Goal: Navigation & Orientation: Find specific page/section

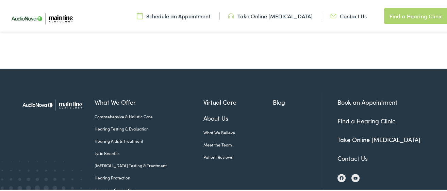
scroll to position [744, 0]
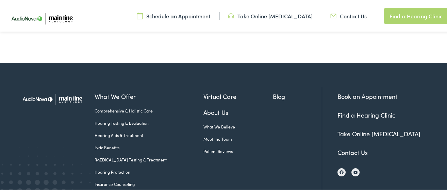
drag, startPoint x: 450, startPoint y: 18, endPoint x: 404, endPoint y: 171, distance: 160.1
click at [42, 86] on img at bounding box center [53, 98] width 71 height 25
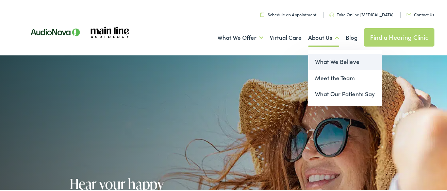
click at [327, 60] on link "What We Believe" at bounding box center [344, 61] width 73 height 16
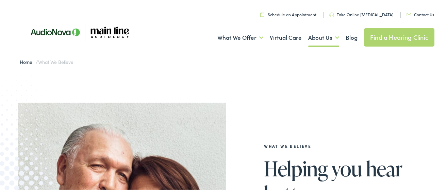
click at [412, 40] on link "Find a Hearing Clinic" at bounding box center [399, 36] width 70 height 18
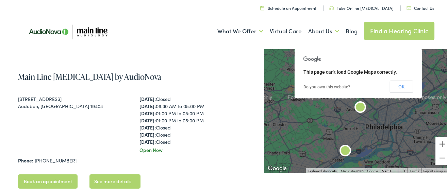
scroll to position [44, 0]
